Goal: Register for event/course

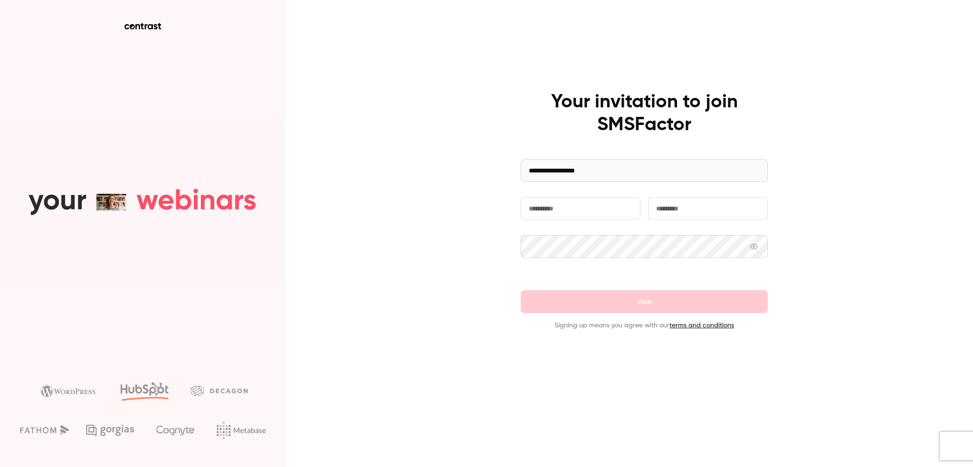
click at [584, 213] on input "text" at bounding box center [581, 208] width 120 height 23
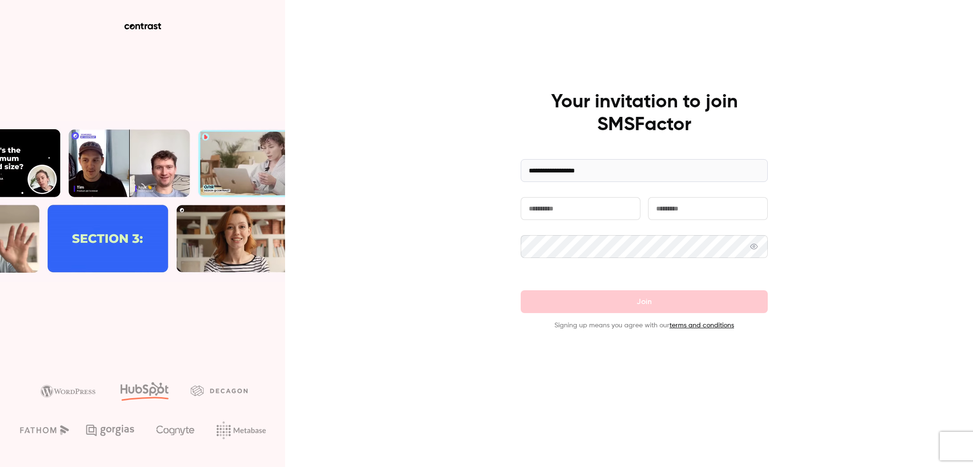
type input "*****"
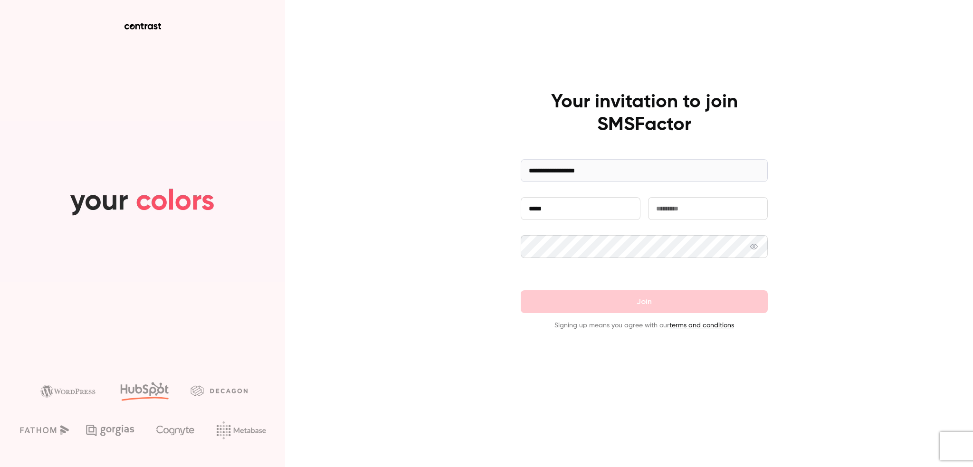
click at [682, 201] on input "text" at bounding box center [708, 208] width 120 height 23
type input "*********"
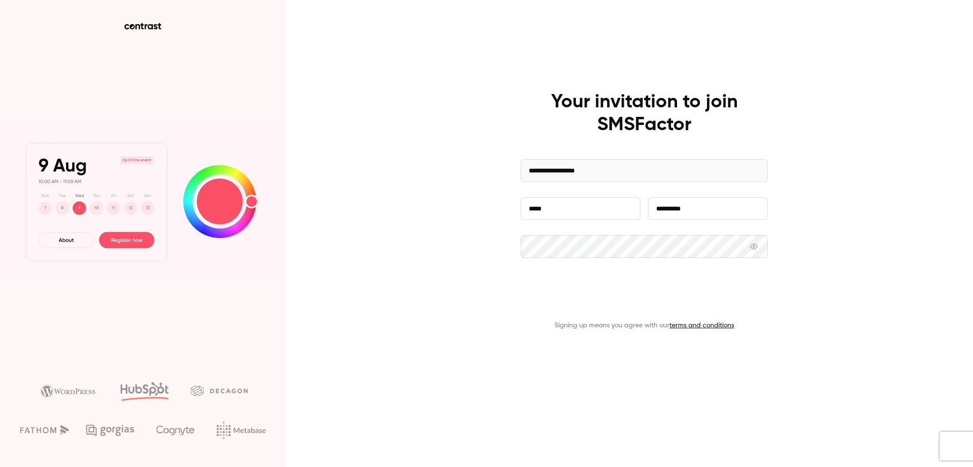
click at [687, 306] on button "Join" at bounding box center [644, 301] width 247 height 23
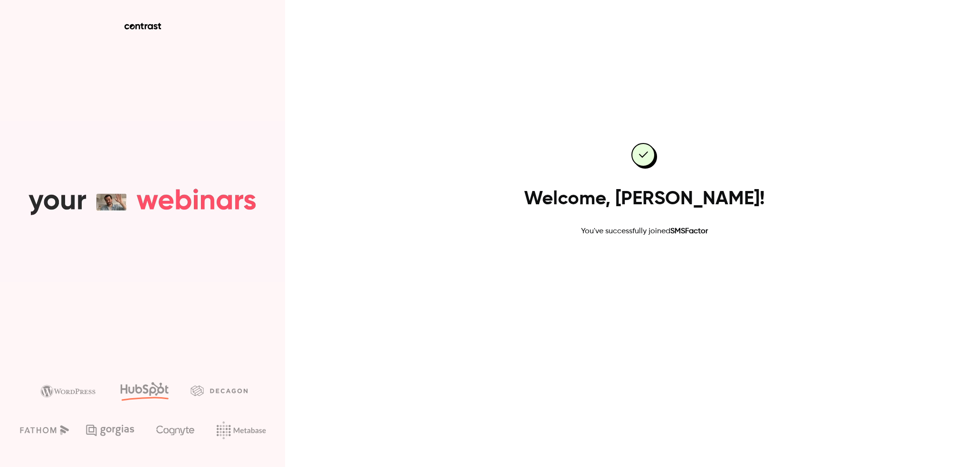
click at [652, 271] on link "Go to dashboard" at bounding box center [644, 267] width 81 height 23
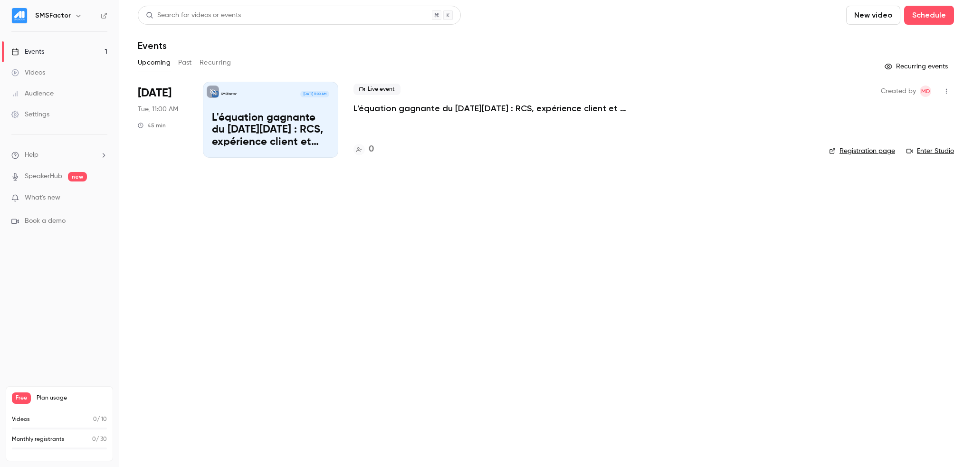
click at [248, 131] on p "L'équation gagnante du [DATE][DATE] : RCS, expérience client et rentabilité !" at bounding box center [270, 130] width 117 height 37
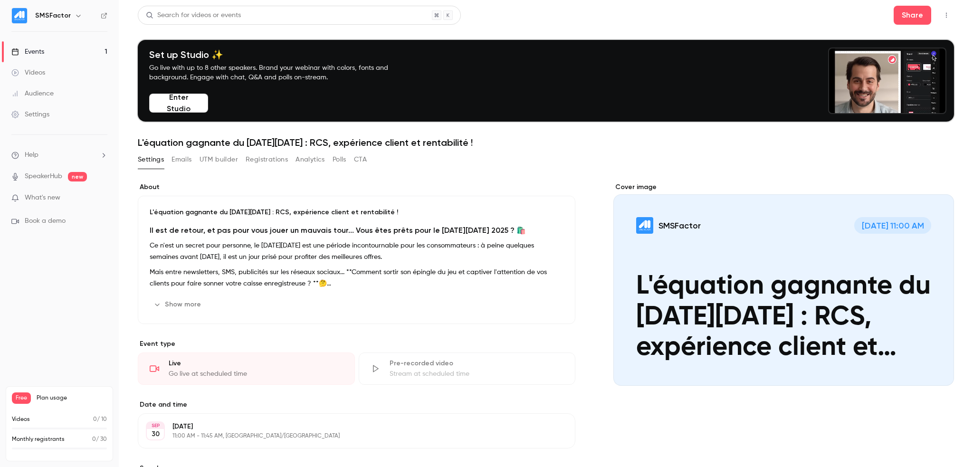
click at [230, 143] on h1 "L'équation gagnante du [DATE][DATE] : RCS, expérience client et rentabilité !" at bounding box center [546, 142] width 816 height 11
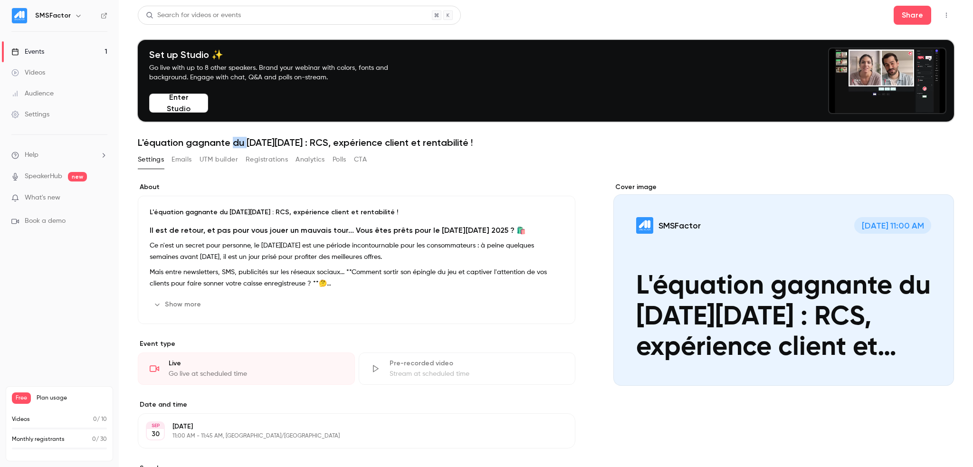
click at [230, 143] on h1 "L'équation gagnante du [DATE][DATE] : RCS, expérience client et rentabilité !" at bounding box center [546, 142] width 816 height 11
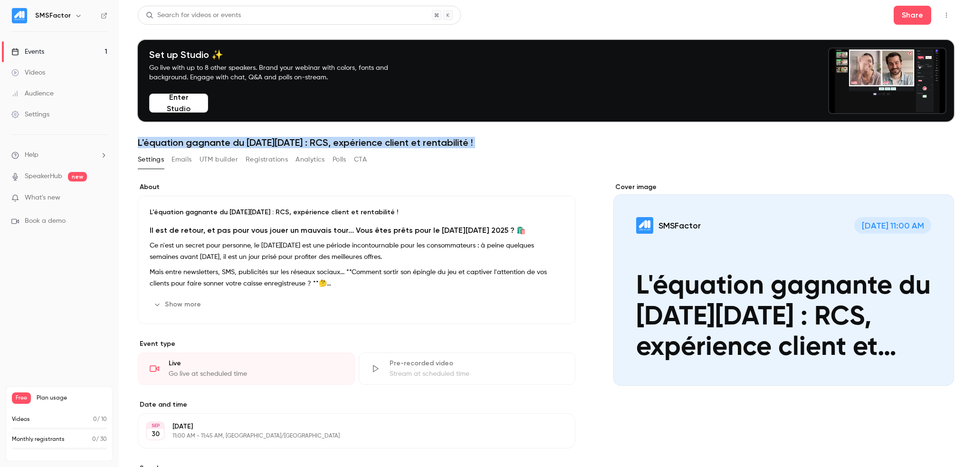
click at [230, 143] on h1 "L'équation gagnante du [DATE][DATE] : RCS, expérience client et rentabilité !" at bounding box center [546, 142] width 816 height 11
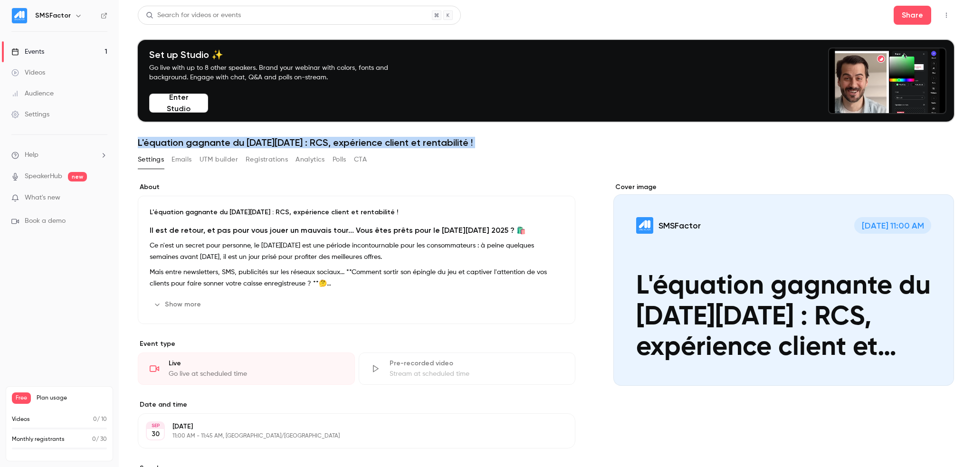
click at [392, 142] on h1 "L'équation gagnante du [DATE][DATE] : RCS, expérience client et rentabilité !" at bounding box center [546, 142] width 816 height 11
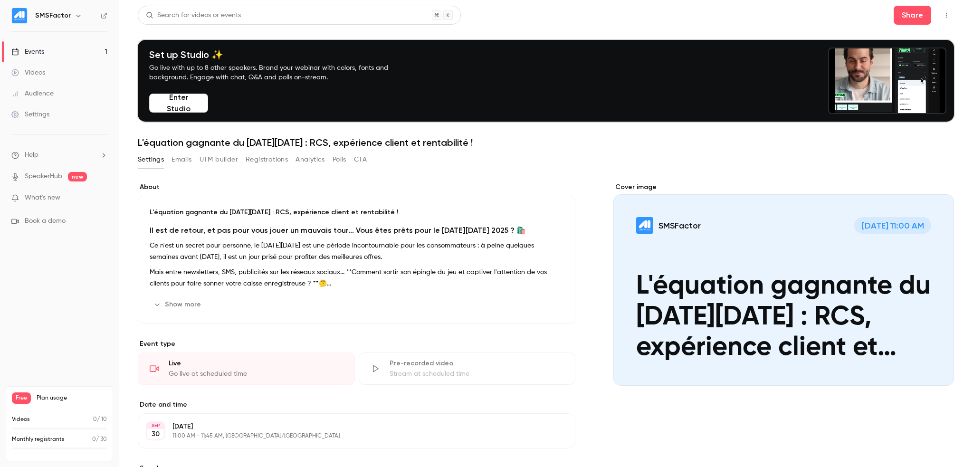
click at [196, 304] on button "Show more" at bounding box center [178, 304] width 57 height 15
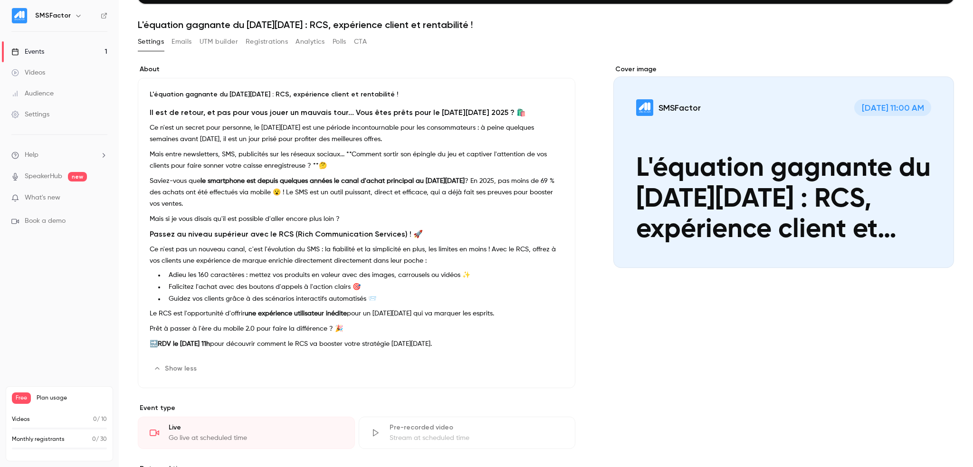
scroll to position [95, 0]
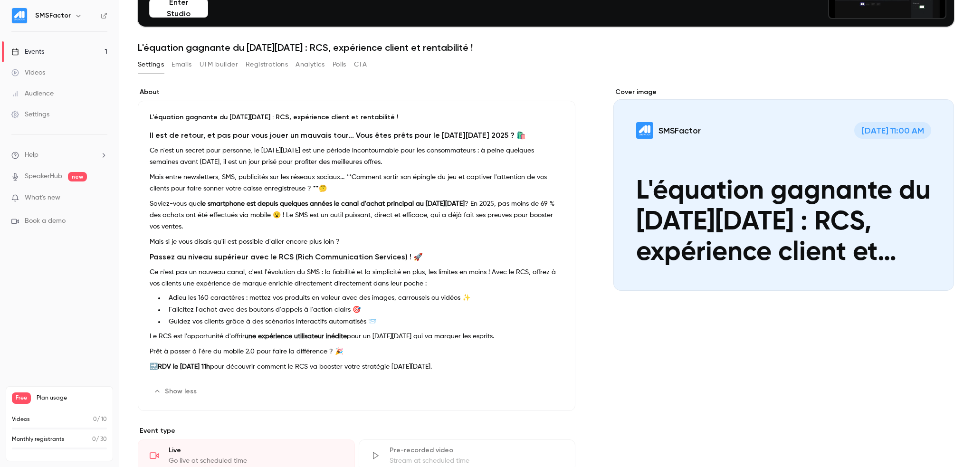
drag, startPoint x: 493, startPoint y: 320, endPoint x: 150, endPoint y: 112, distance: 401.9
click at [150, 112] on div "L'équation gagnante du [DATE][DATE] : RCS, expérience client et rentabilité ! I…" at bounding box center [356, 256] width 437 height 310
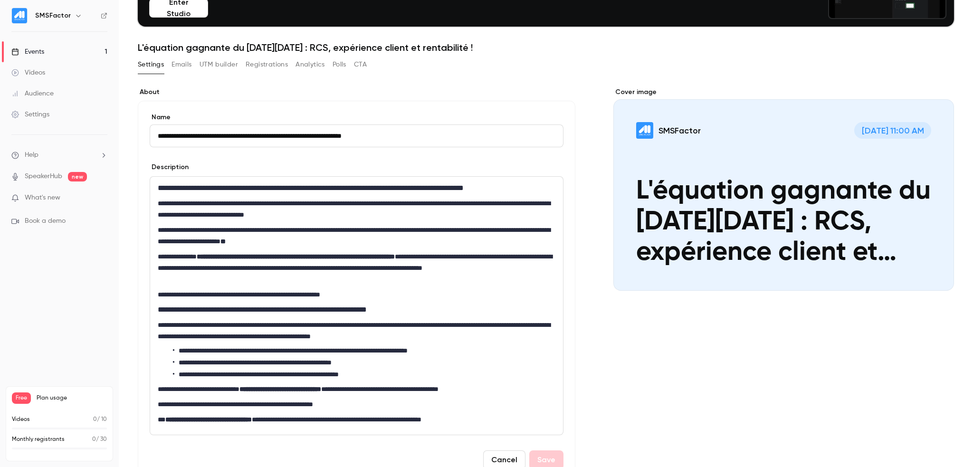
click at [265, 91] on label "About" at bounding box center [356, 91] width 437 height 9
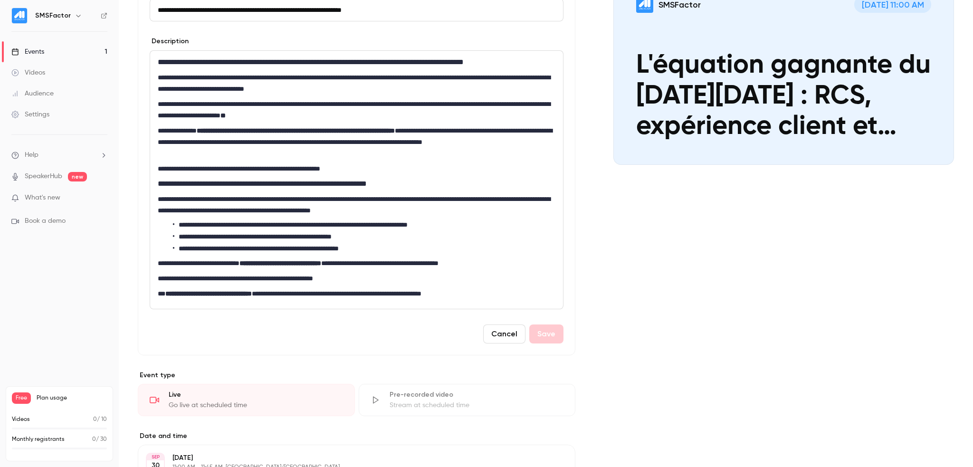
scroll to position [237, 0]
